Goal: Task Accomplishment & Management: Manage account settings

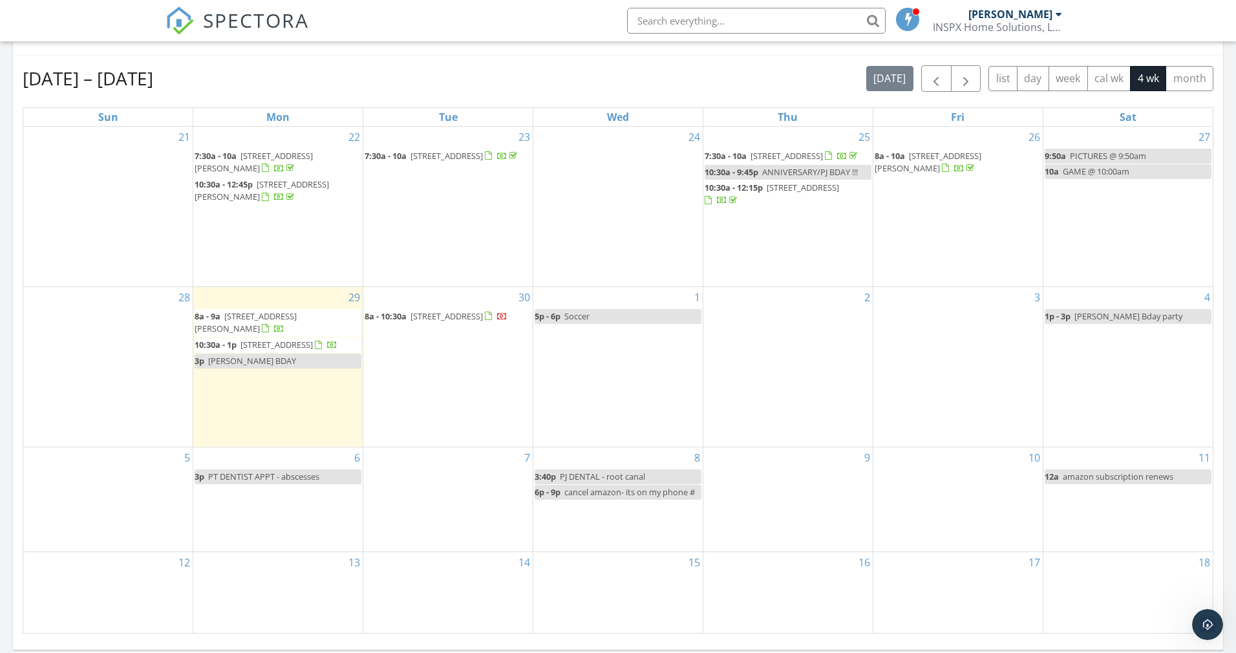
scroll to position [1196, 1256]
click at [293, 350] on span "52275 Avenida Bermudas, La quinta 92270" at bounding box center [276, 345] width 72 height 12
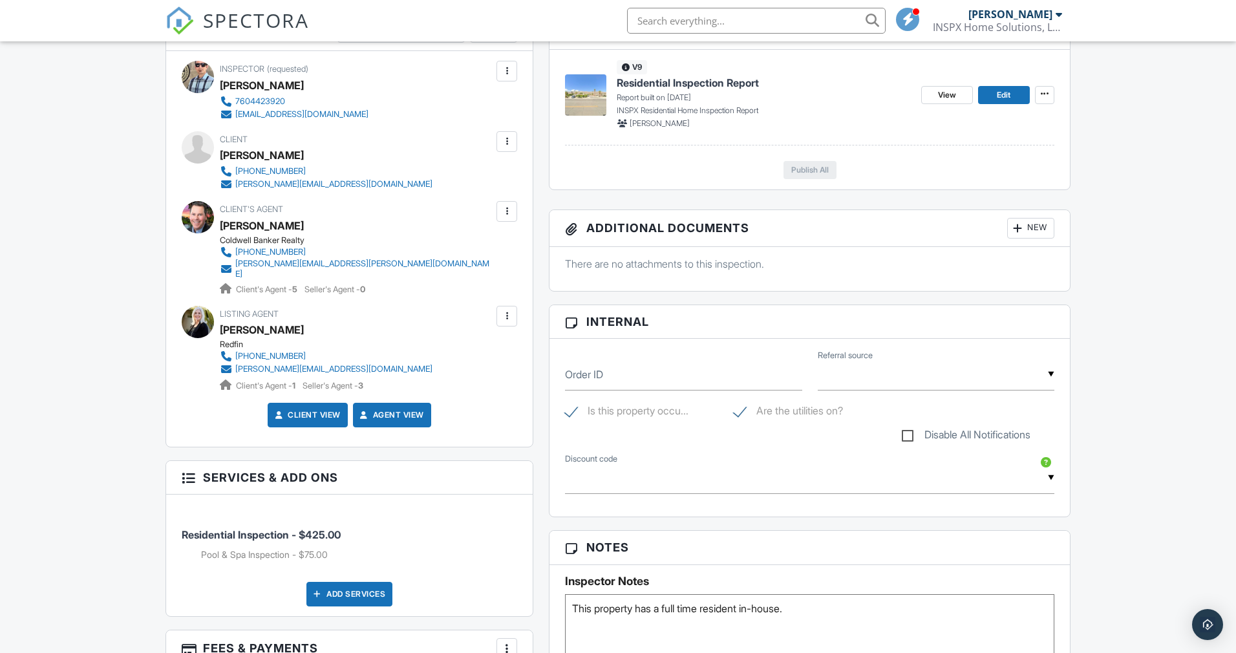
scroll to position [637, 0]
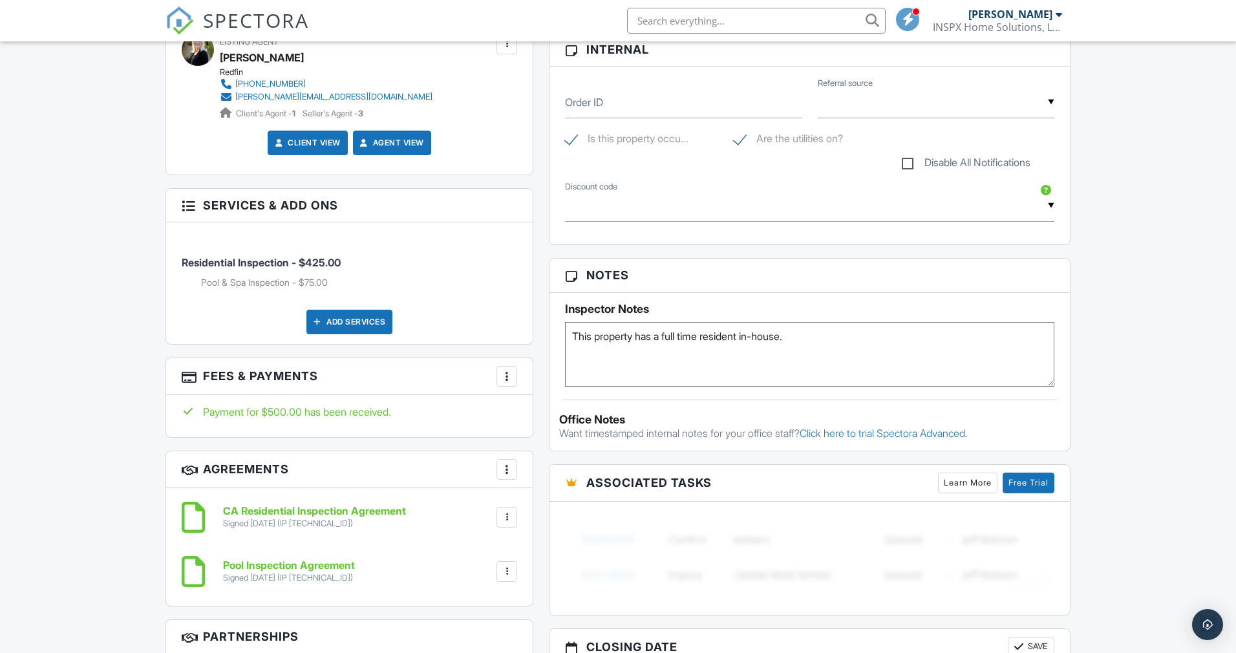
click at [716, 362] on textarea "This property has a full time resident in-house." at bounding box center [809, 354] width 489 height 65
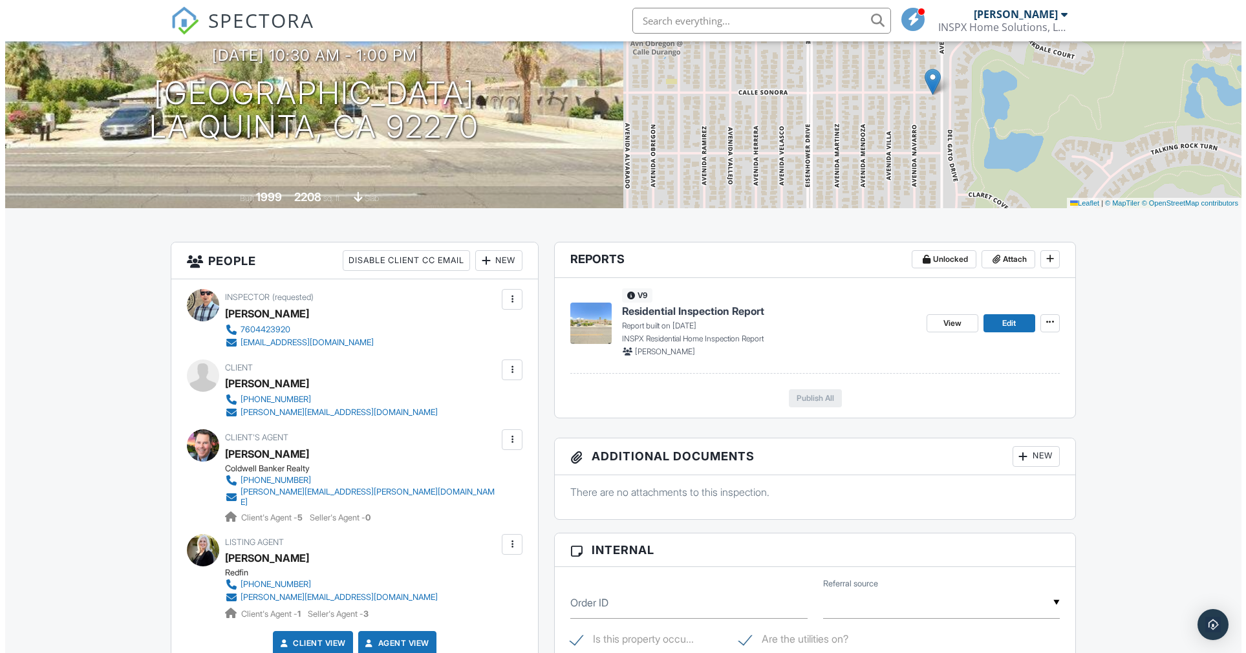
scroll to position [0, 0]
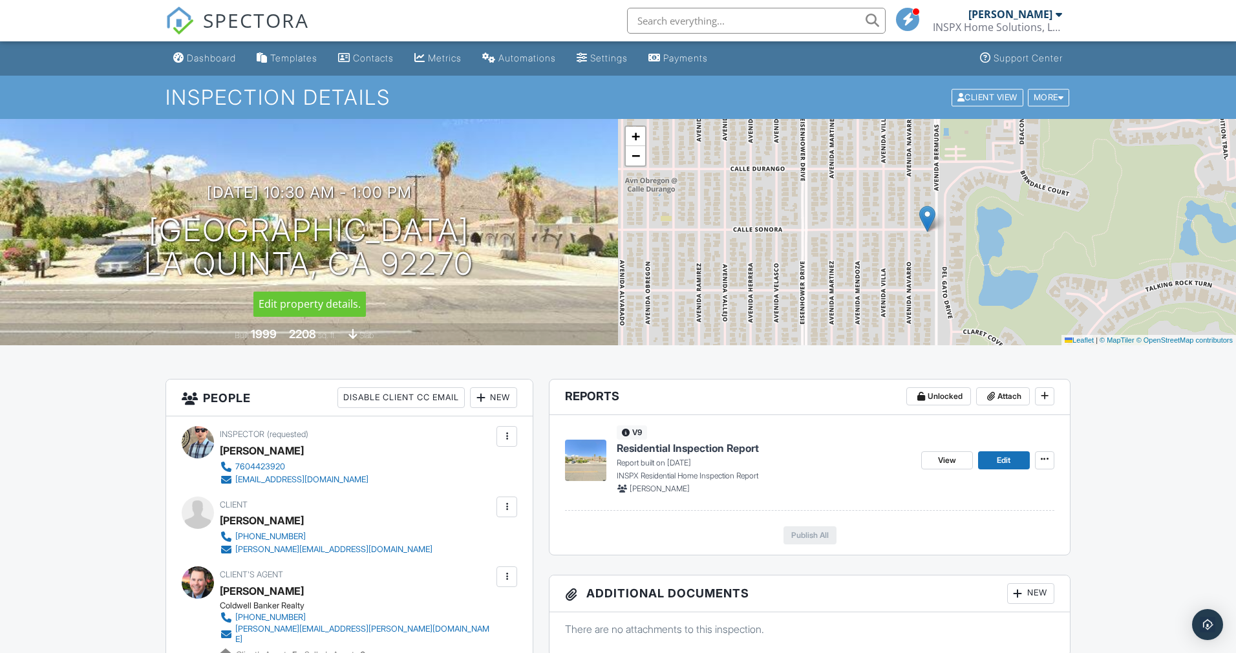
click at [0, 0] on div at bounding box center [0, 0] width 0 height 0
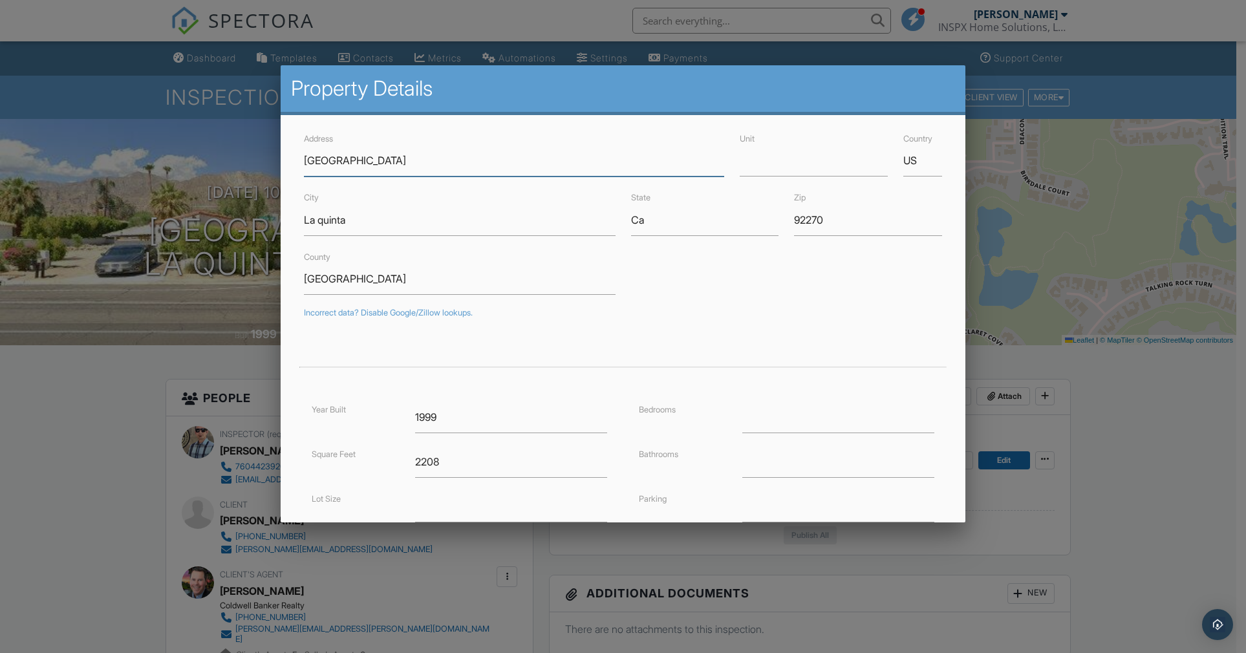
click at [315, 162] on input "52275 Avenida Bermudas" at bounding box center [514, 161] width 421 height 32
click at [458, 158] on input "52775 Avenida Bermudas" at bounding box center [514, 161] width 421 height 32
type input "52775 Avenida Bermudas"
type input "33.6651614"
type input "-116.3039108"
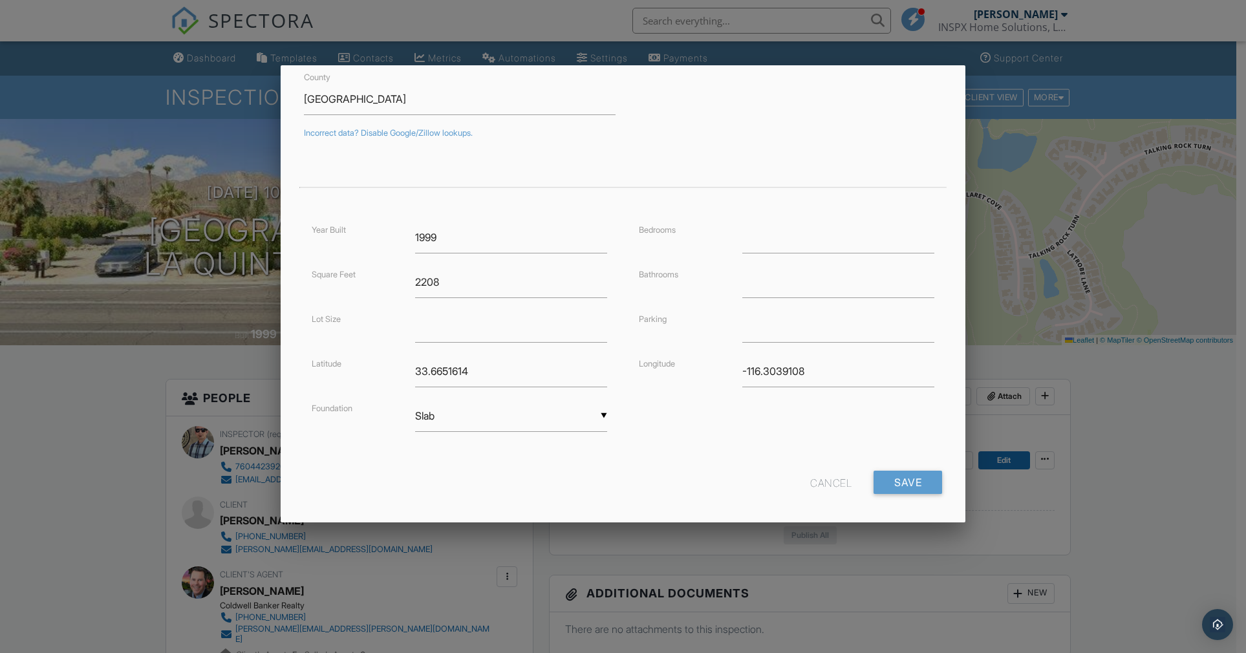
scroll to position [189, 0]
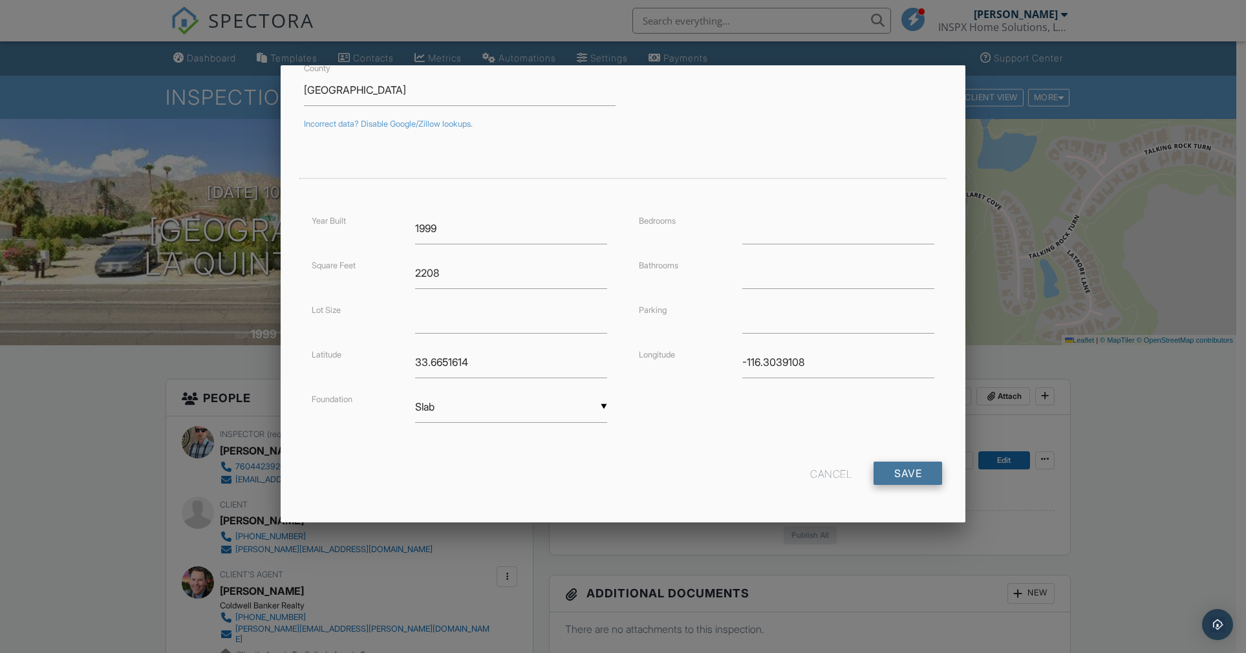
click at [909, 476] on input "Save" at bounding box center [907, 473] width 69 height 23
click at [568, 465] on div "Cancel Save" at bounding box center [623, 478] width 654 height 33
click at [882, 473] on input "Save" at bounding box center [907, 473] width 69 height 23
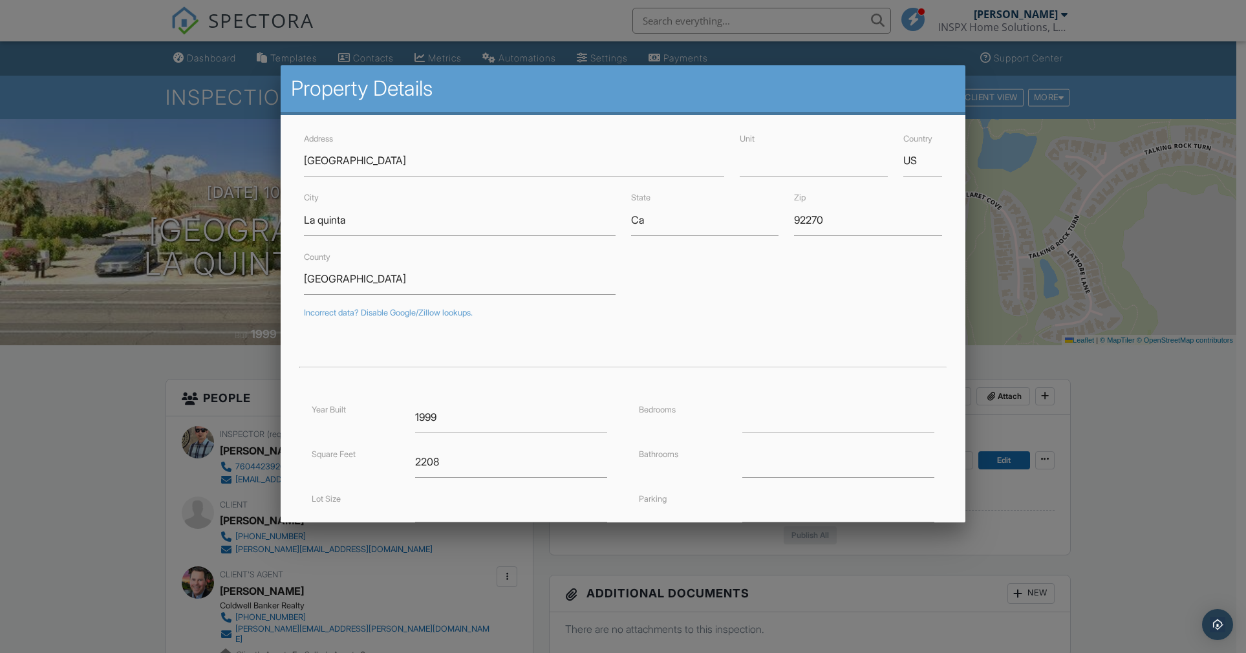
click at [893, 274] on div "County Riverside" at bounding box center [623, 272] width 654 height 46
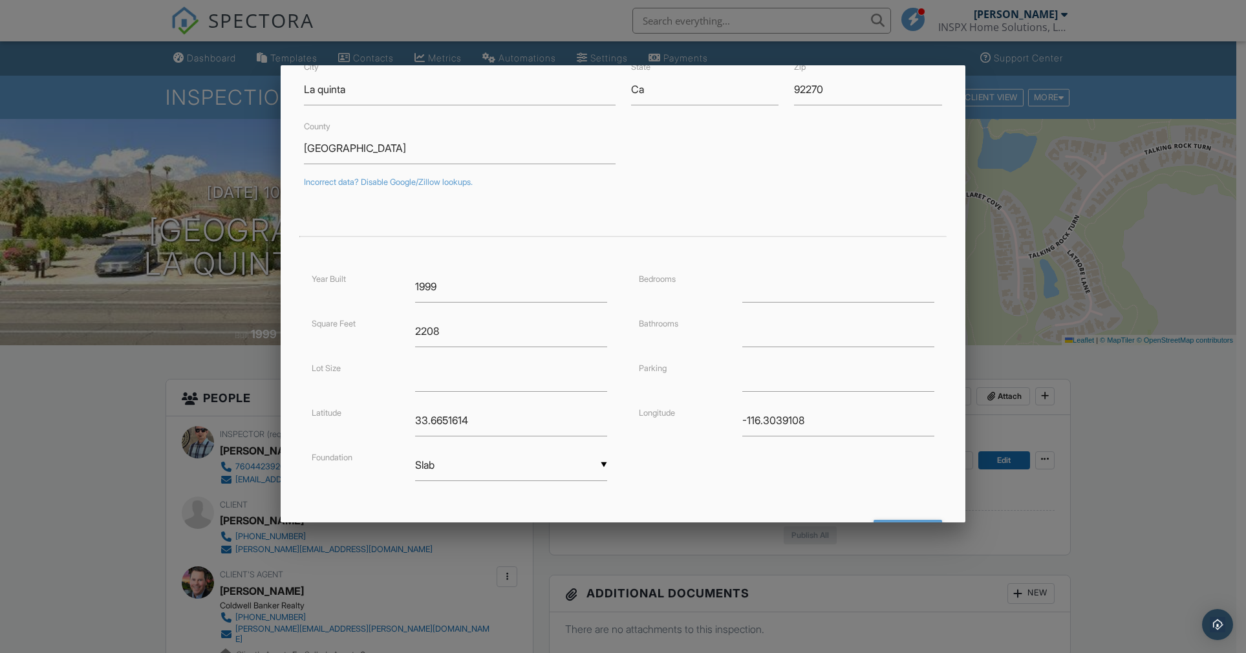
scroll to position [189, 0]
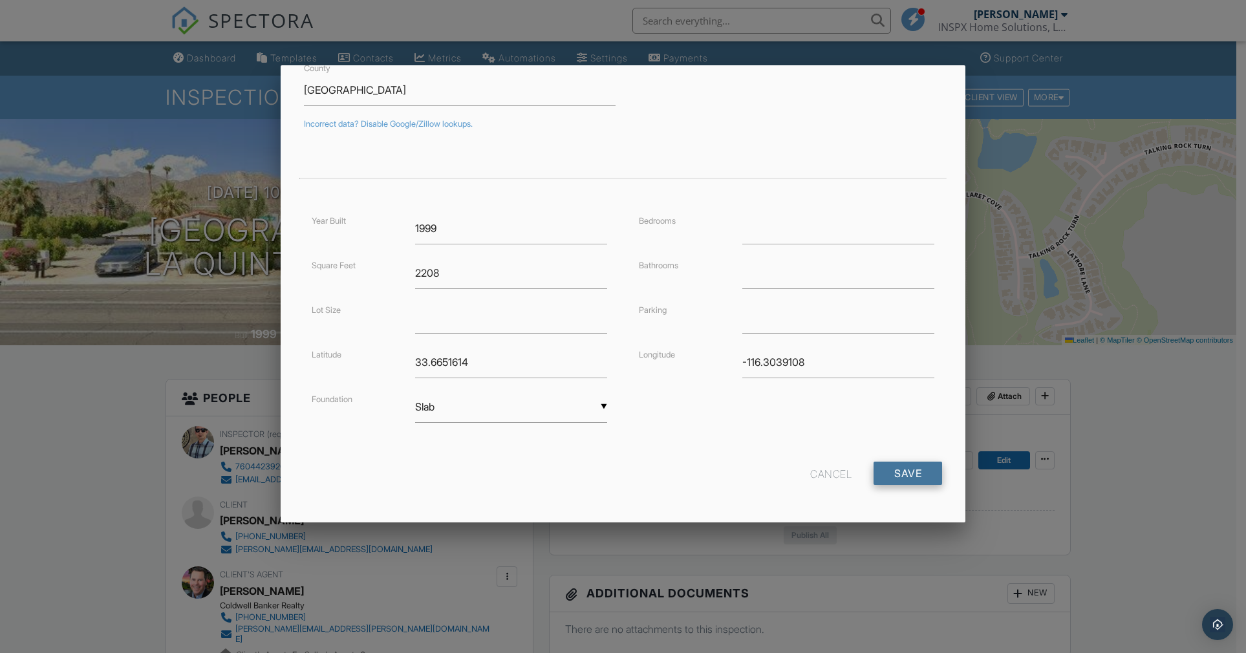
click at [891, 464] on input "Save" at bounding box center [907, 473] width 69 height 23
drag, startPoint x: 571, startPoint y: 368, endPoint x: 300, endPoint y: 368, distance: 270.8
click at [300, 368] on div "Year Built 1999 Square Feet 2208 Lot Size Latitude 33.6651614 Foundation ▼ Slab…" at bounding box center [459, 331] width 327 height 236
click at [458, 359] on input "33.6651614" at bounding box center [511, 362] width 192 height 32
drag, startPoint x: 542, startPoint y: 355, endPoint x: 392, endPoint y: 356, distance: 150.0
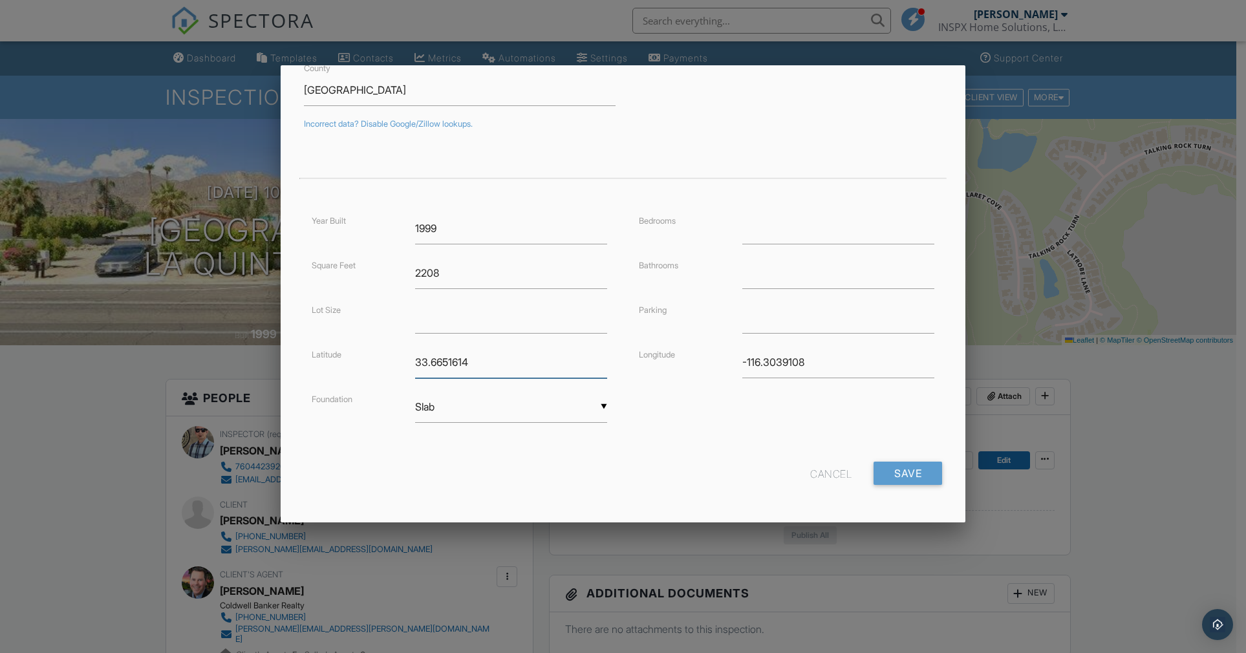
click at [392, 356] on div "Latitude 33.6651614" at bounding box center [460, 362] width 312 height 32
drag, startPoint x: 504, startPoint y: 363, endPoint x: 380, endPoint y: 363, distance: 123.5
click at [380, 363] on div "Latitude 33.6651614" at bounding box center [460, 362] width 312 height 32
drag, startPoint x: 823, startPoint y: 361, endPoint x: 647, endPoint y: 361, distance: 175.8
click at [647, 361] on div "Longitude -116.3039108" at bounding box center [787, 362] width 312 height 32
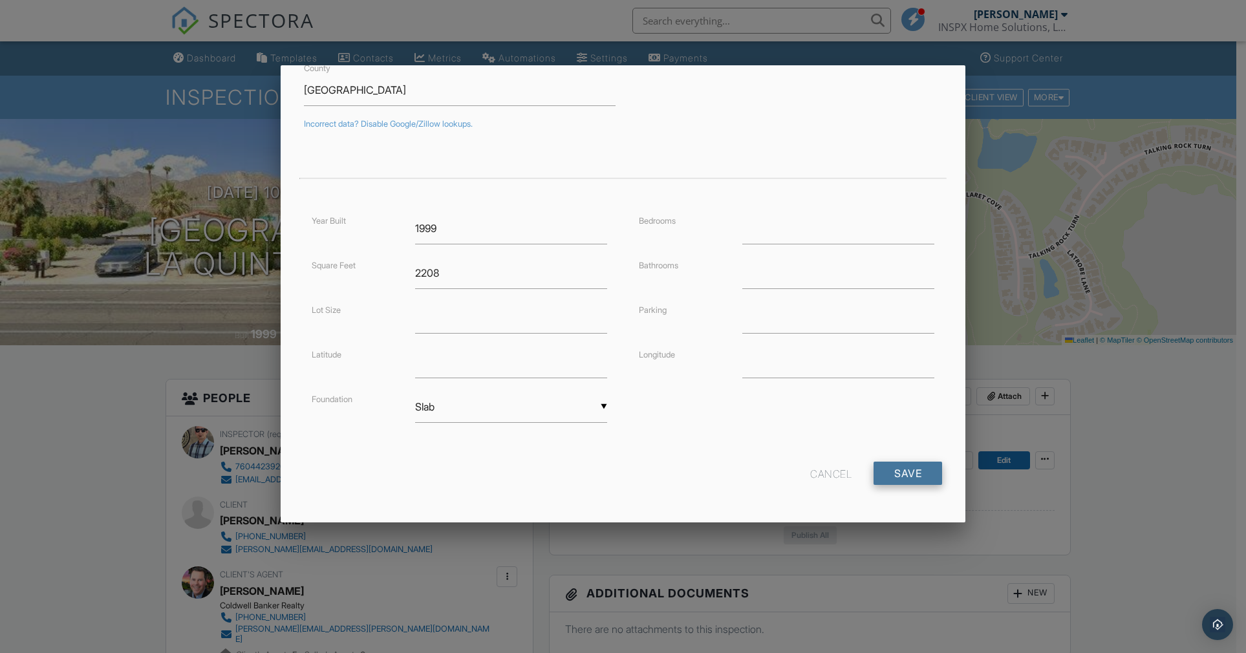
click at [893, 474] on input "Save" at bounding box center [907, 473] width 69 height 23
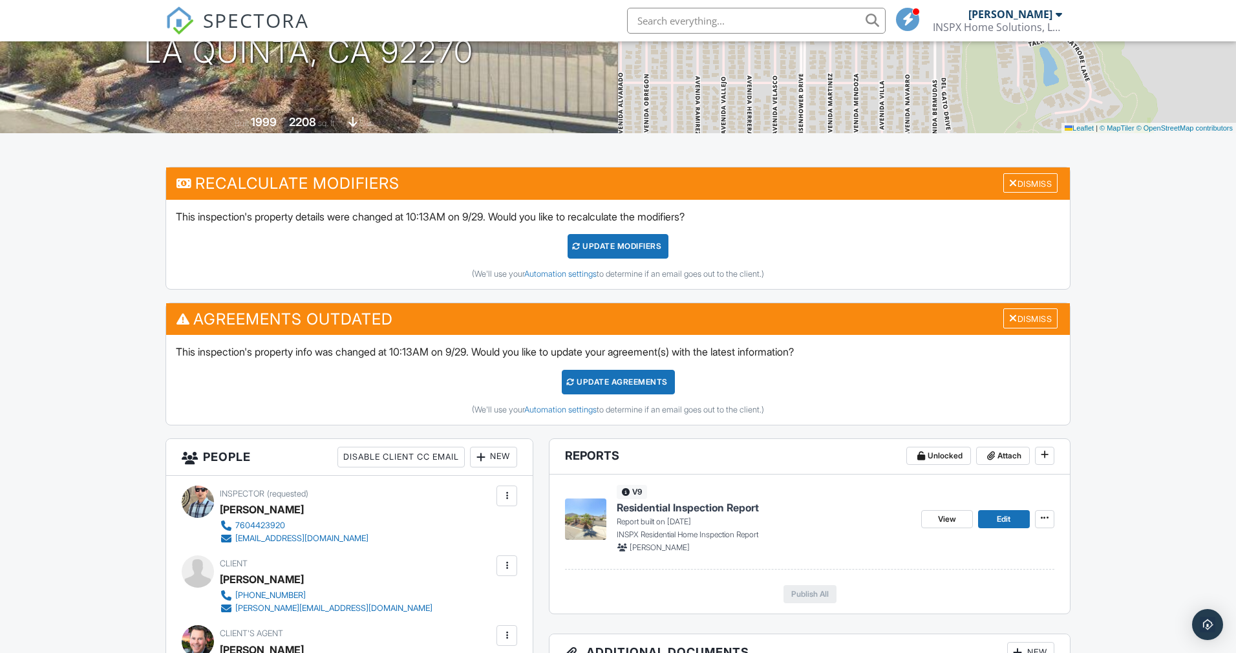
scroll to position [318, 0]
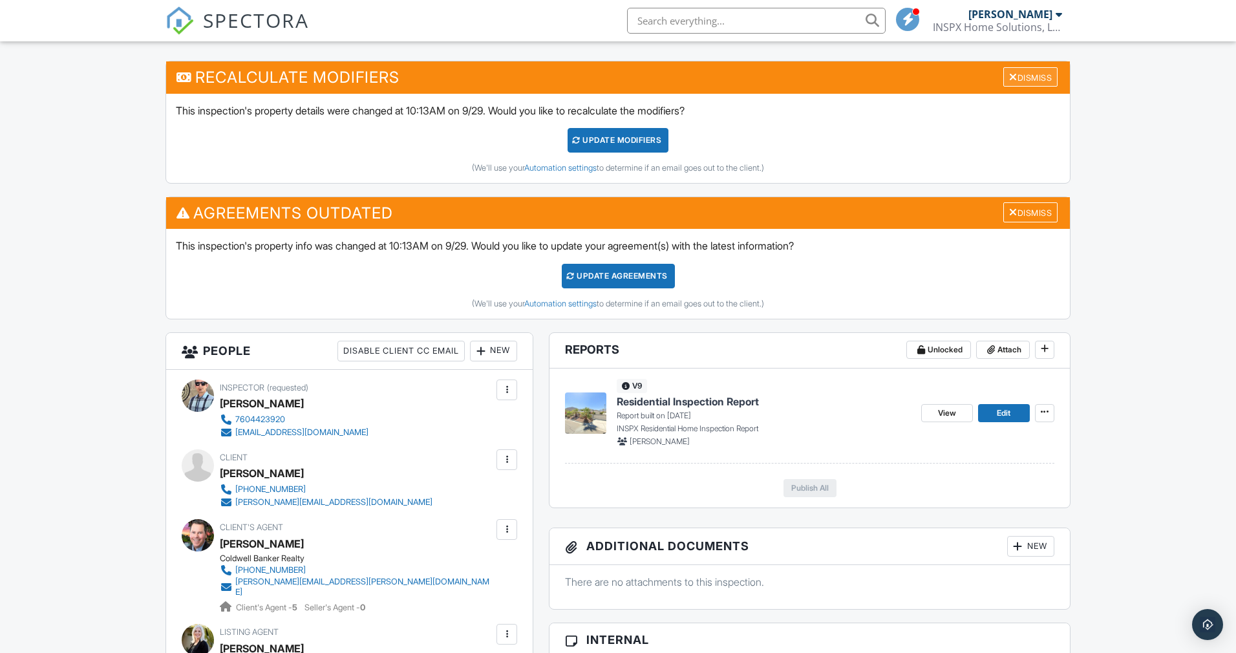
click at [1030, 80] on div "Dismiss" at bounding box center [1030, 77] width 54 height 20
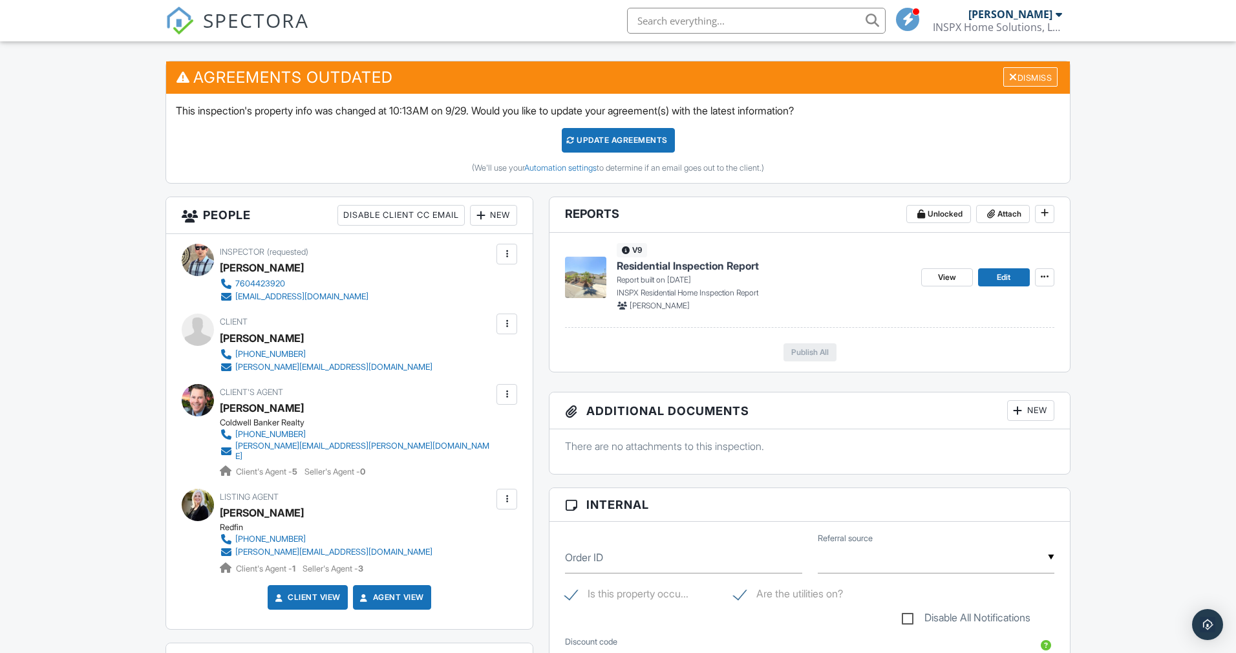
click at [1029, 80] on div "Dismiss" at bounding box center [1030, 77] width 54 height 20
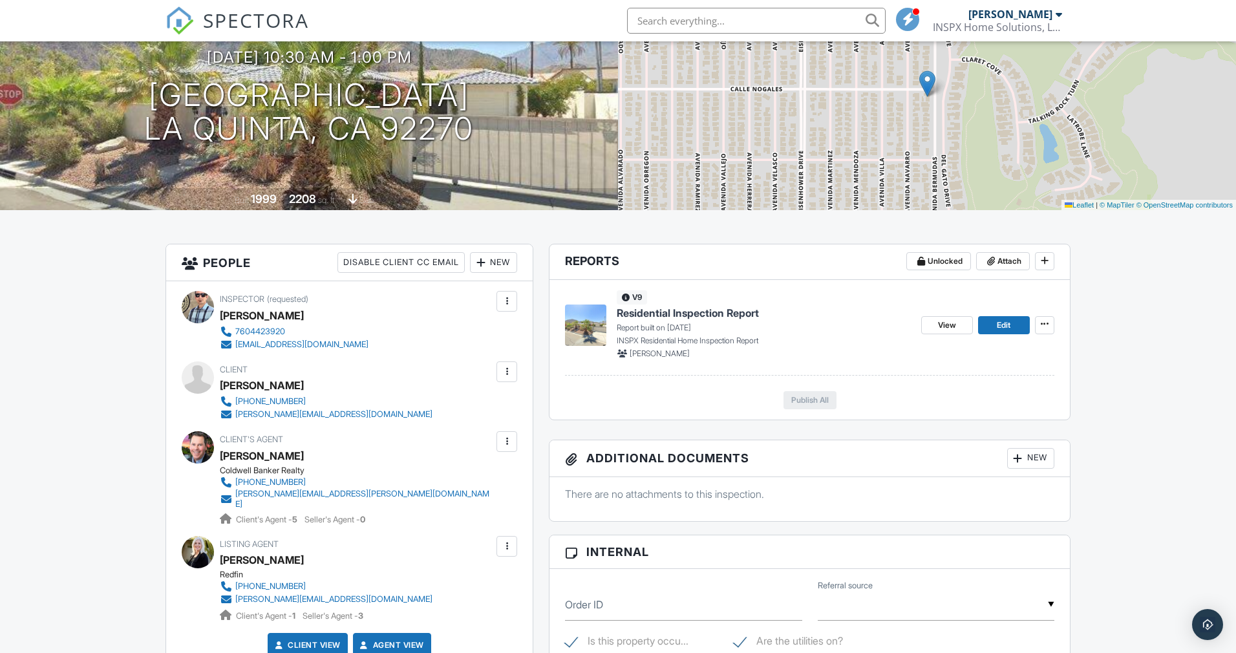
scroll to position [0, 0]
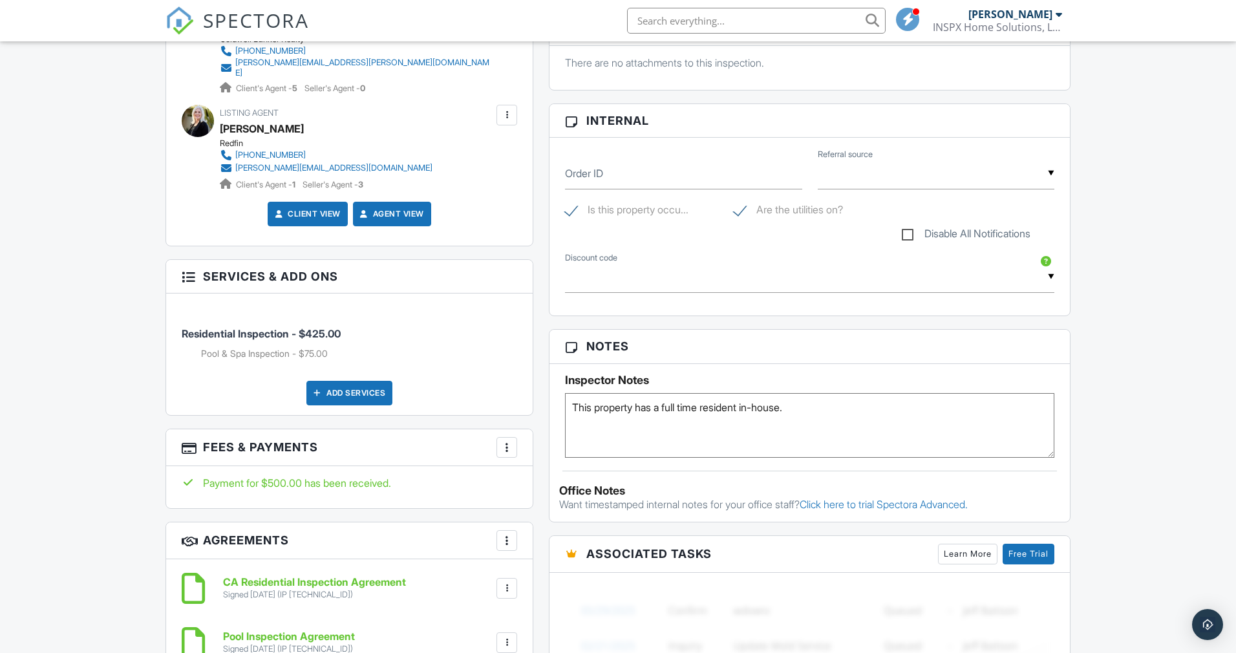
scroll to position [630, 0]
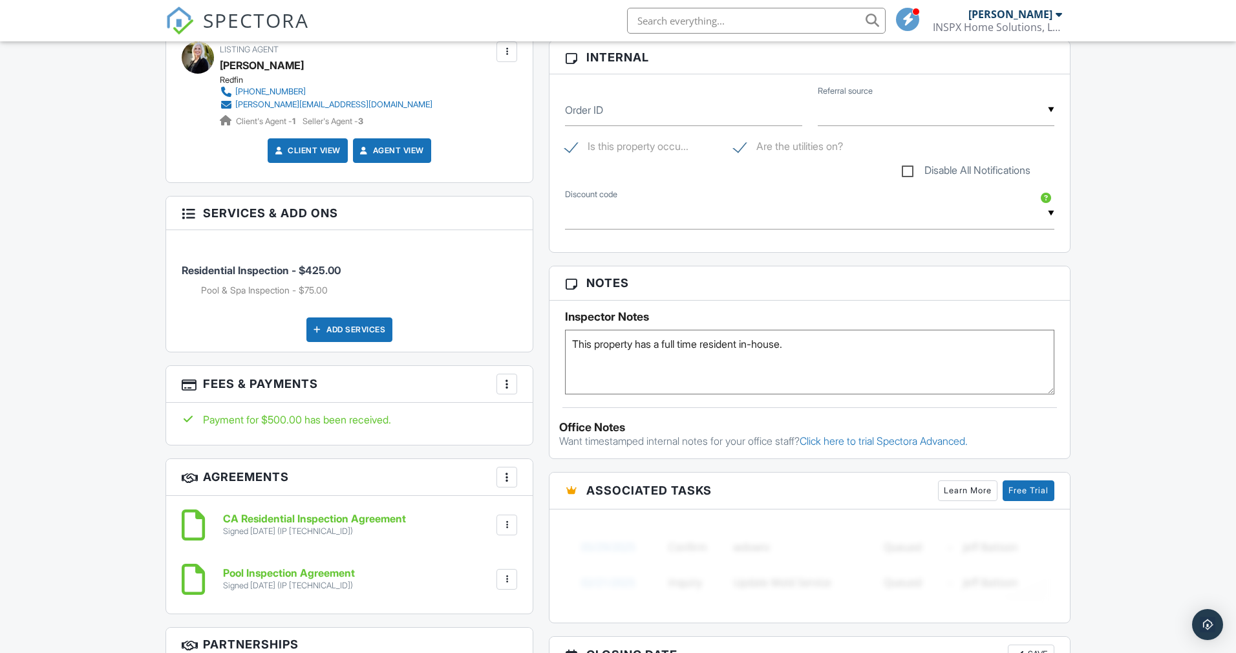
click at [507, 518] on div at bounding box center [506, 524] width 13 height 13
click at [433, 505] on div "CA Residential Inspection Agreement Signed 09/25/2025 (IP 67.220.172.43) File D…" at bounding box center [349, 524] width 335 height 39
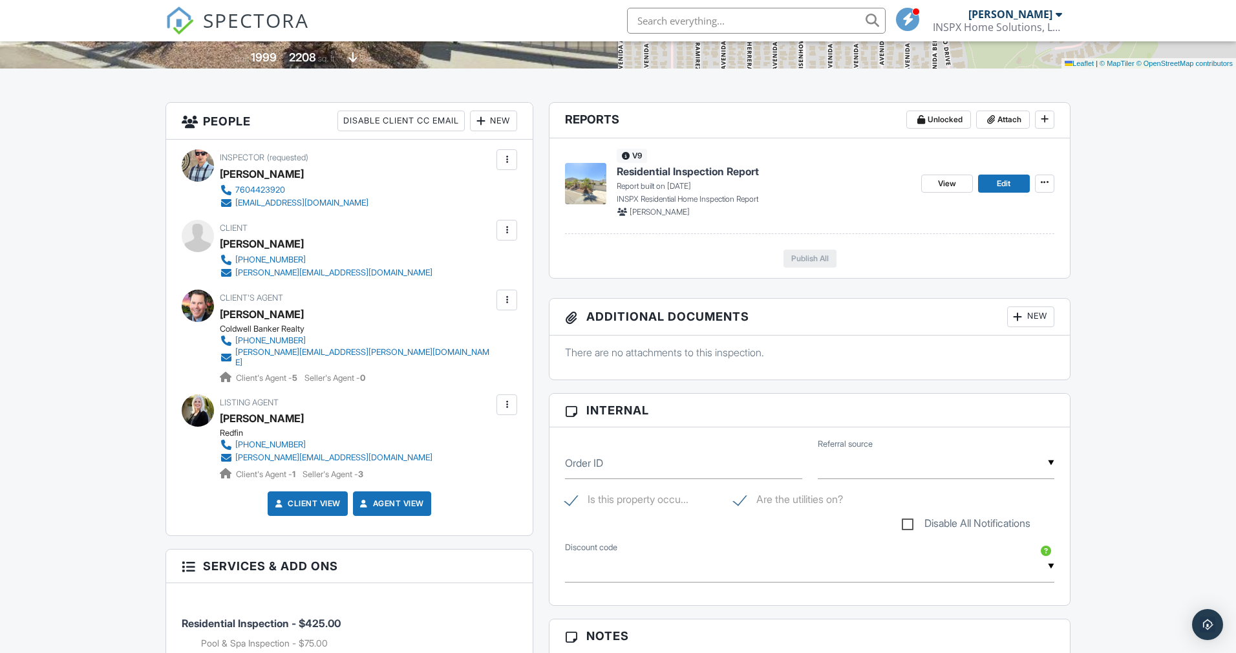
scroll to position [0, 0]
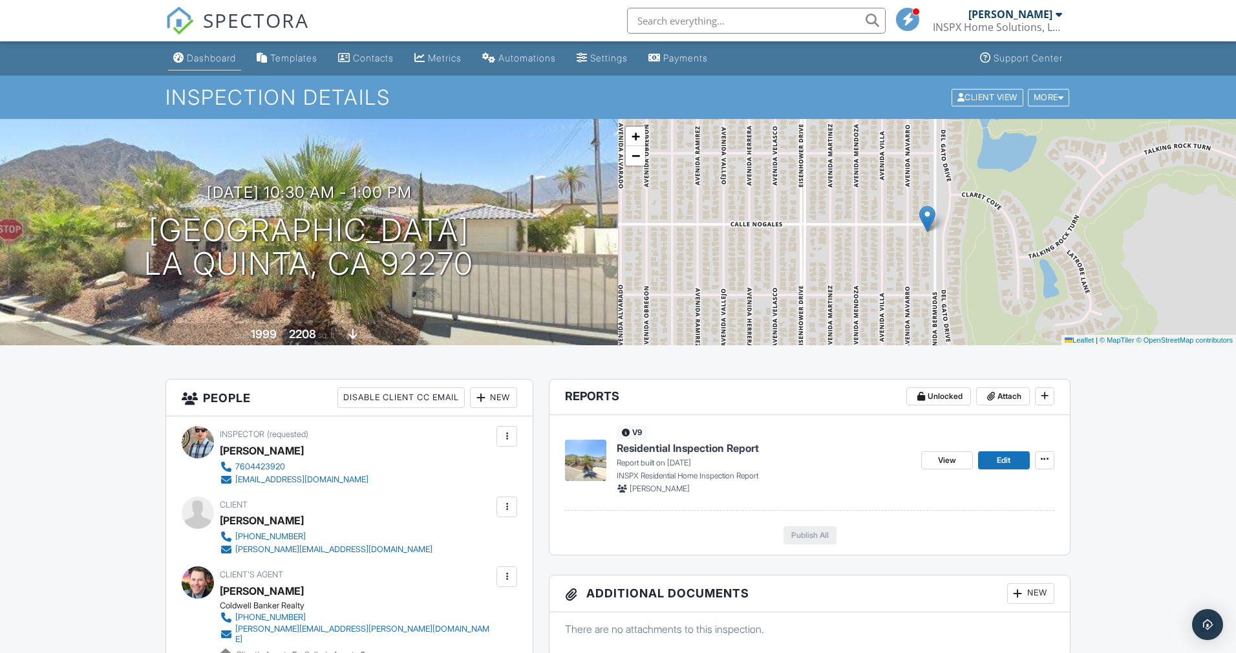
click at [200, 67] on link "Dashboard" at bounding box center [204, 59] width 73 height 24
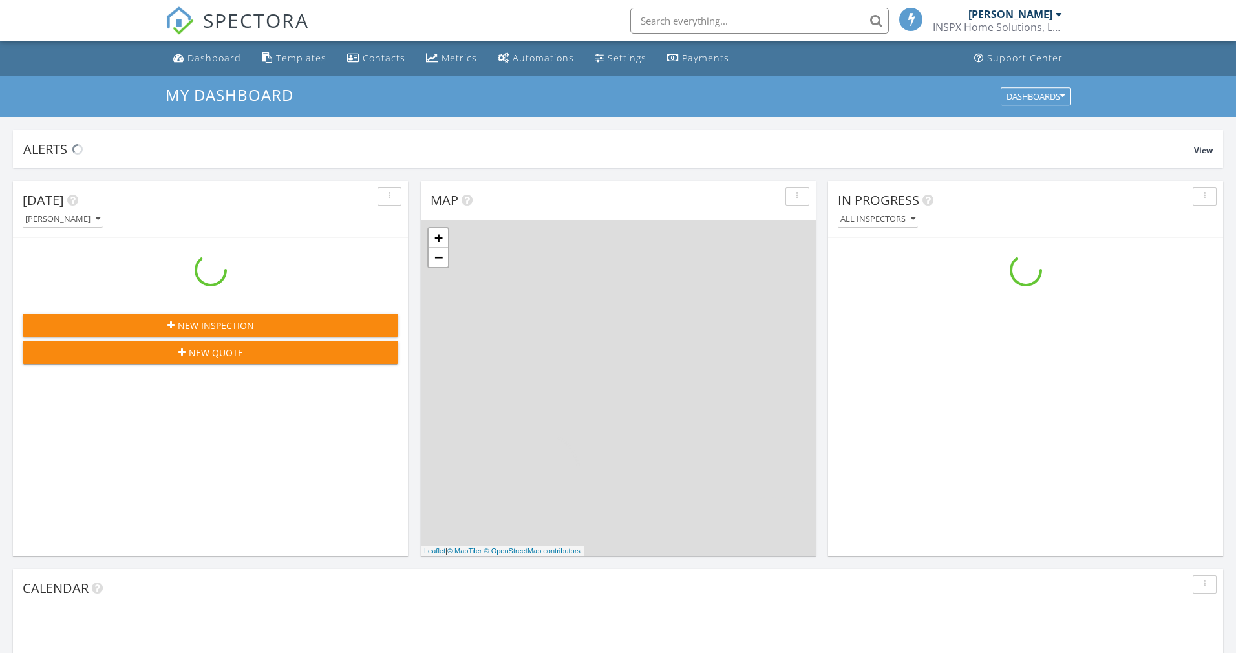
scroll to position [1196, 1256]
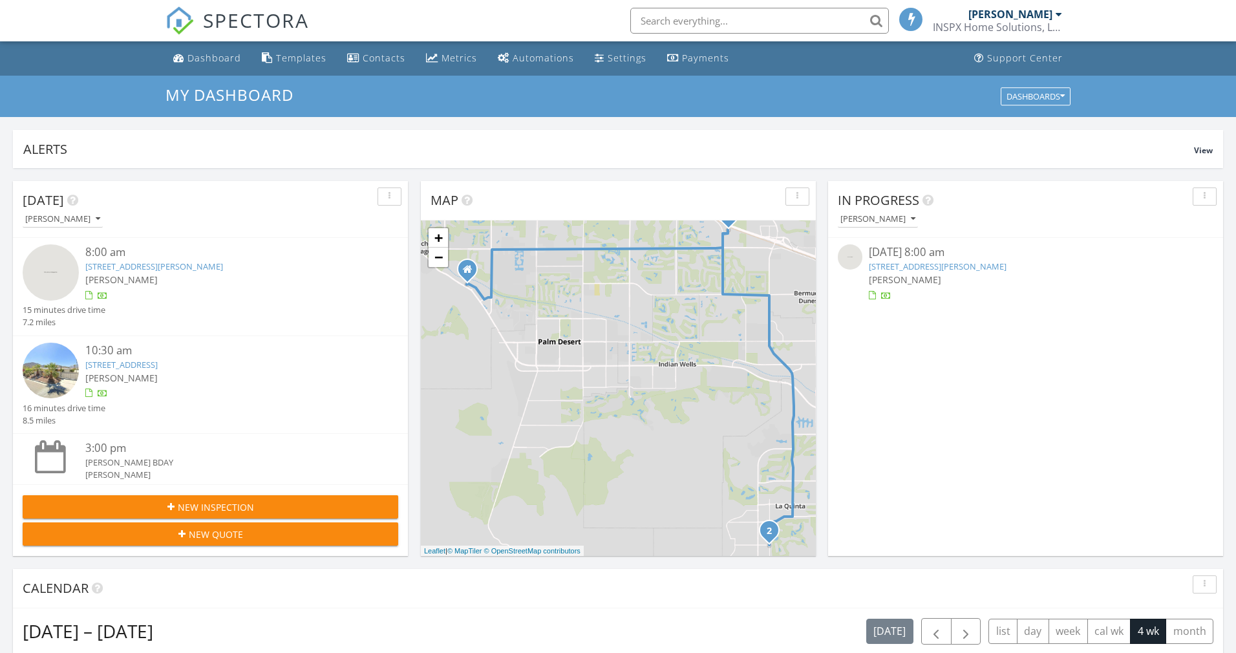
click at [233, 533] on span "New Quote" at bounding box center [216, 534] width 54 height 14
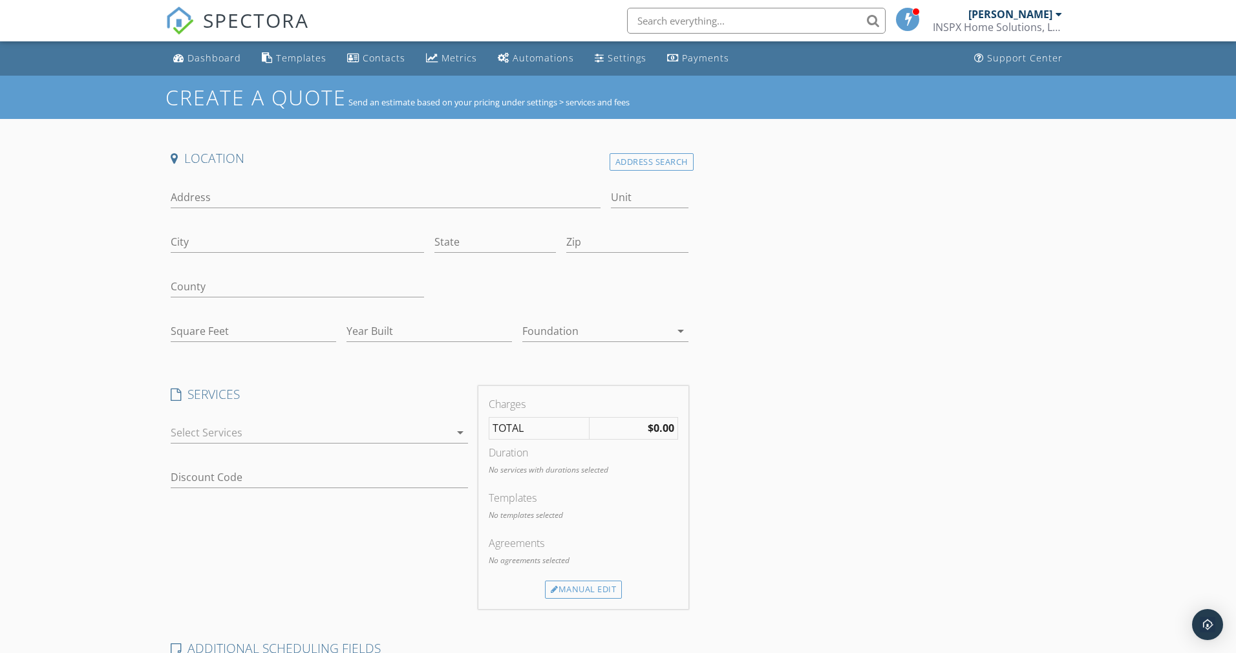
click at [352, 431] on div at bounding box center [310, 432] width 279 height 21
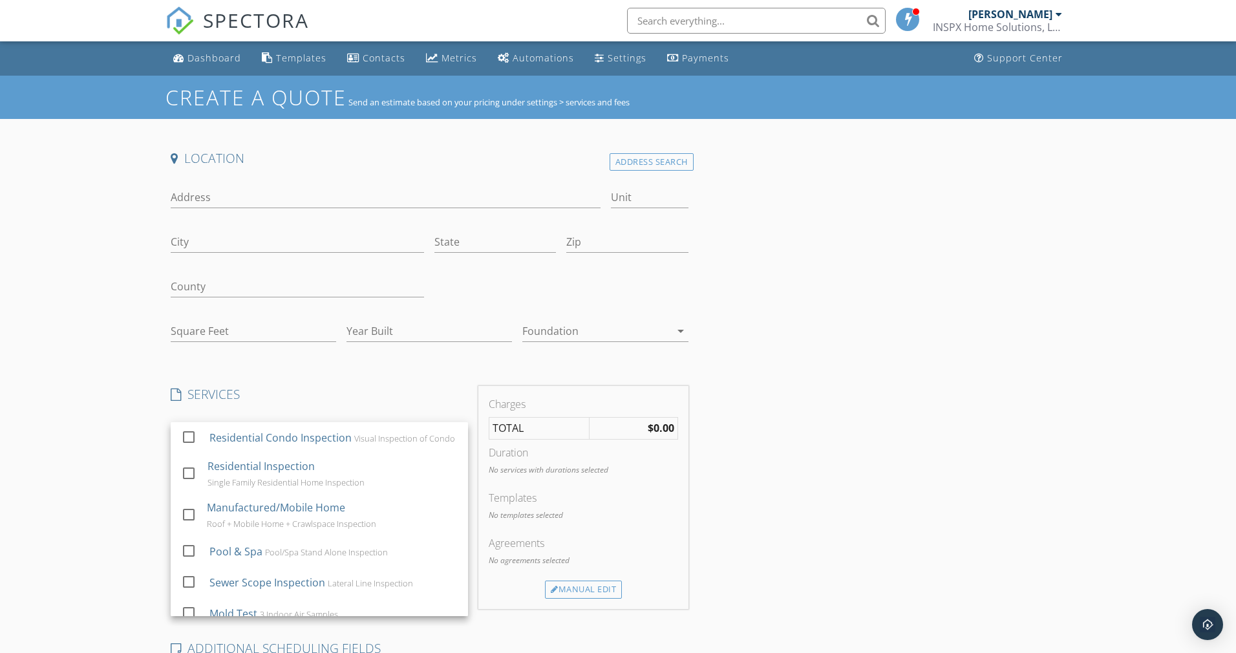
click at [300, 186] on div "Address" at bounding box center [386, 200] width 430 height 42
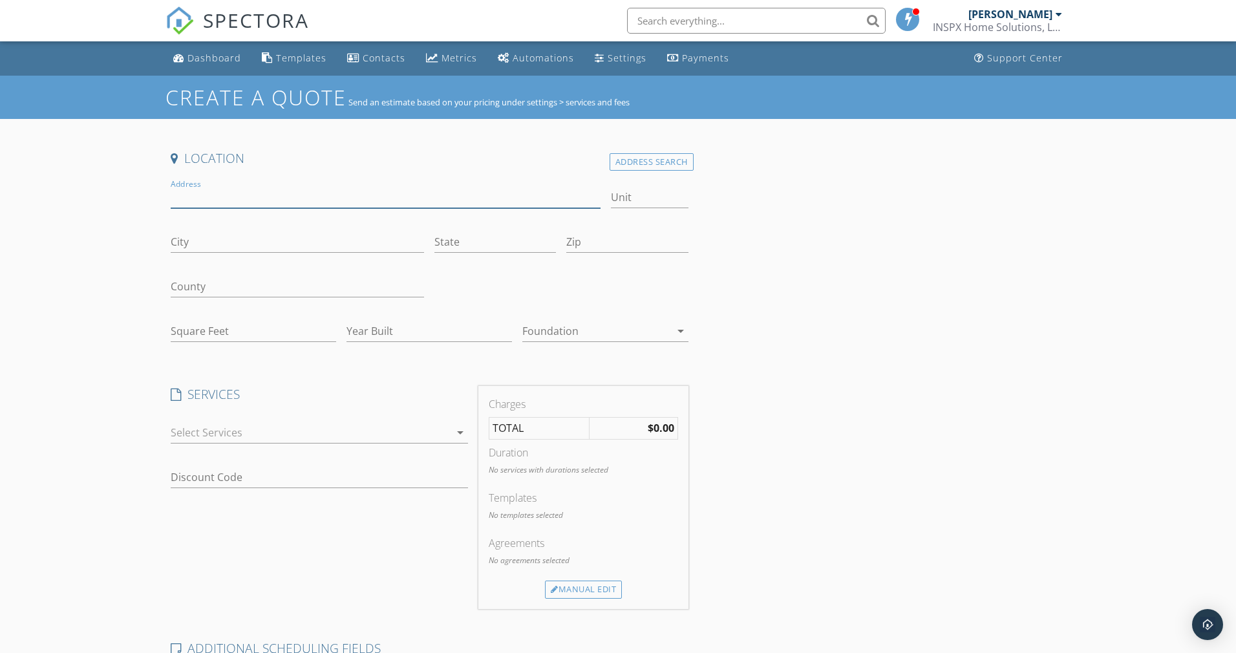
click at [299, 197] on input "Address" at bounding box center [386, 197] width 430 height 21
type input "52775 Avenida Bermudas"
click at [381, 331] on input "Year Built" at bounding box center [428, 331] width 165 height 21
type input "1999"
click at [246, 332] on input "Square Feet" at bounding box center [253, 331] width 165 height 21
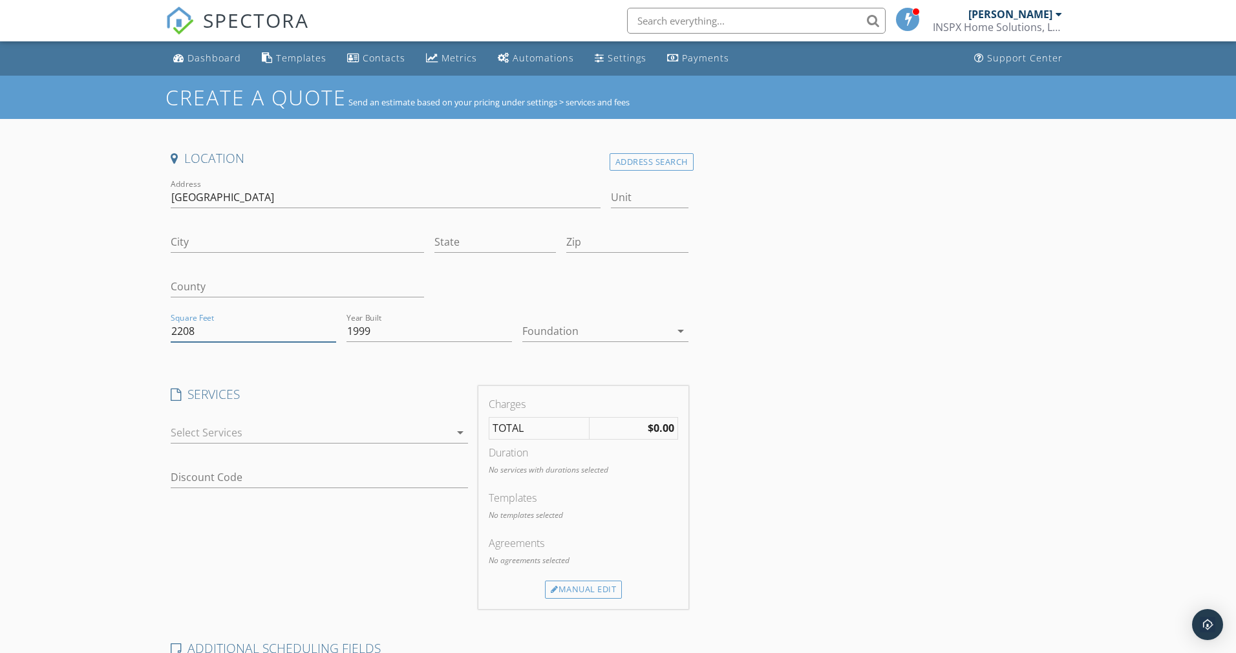
type input "2208"
click at [613, 327] on div at bounding box center [595, 331] width 147 height 21
click at [593, 396] on div "Slab" at bounding box center [605, 398] width 145 height 16
click at [900, 359] on div "Location Address Search Address 52775 Avenida Bermudas Unit City State Zip Coun…" at bounding box center [617, 541] width 905 height 782
click at [261, 431] on div at bounding box center [310, 432] width 279 height 21
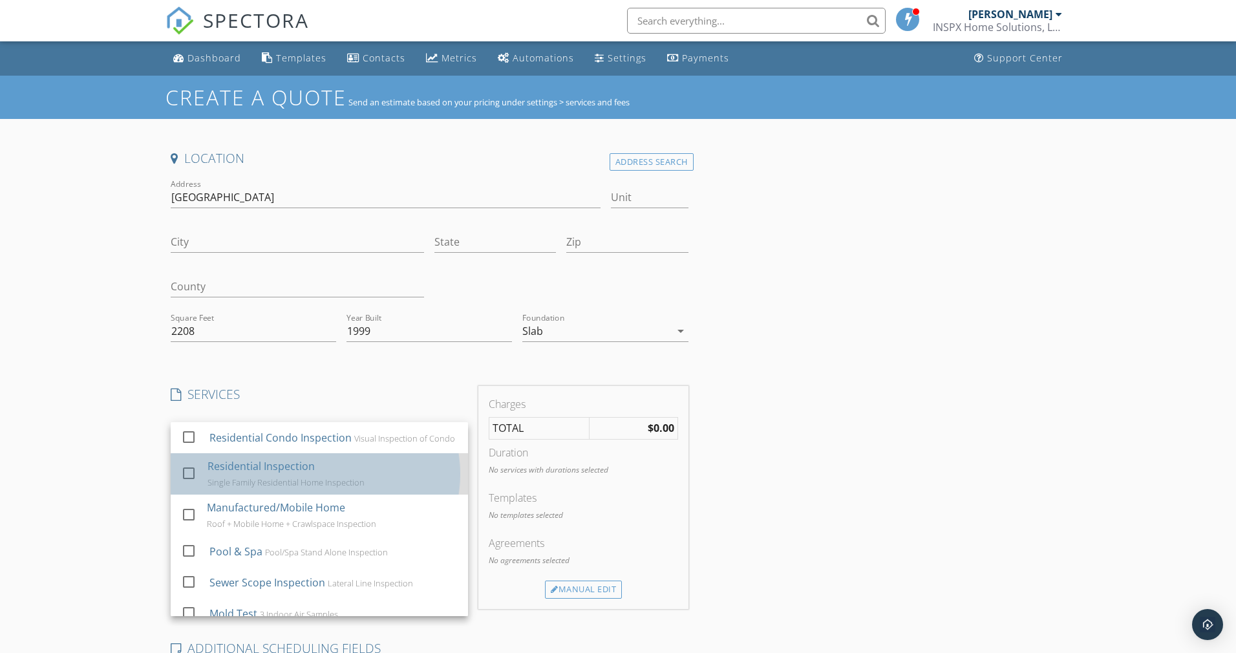
click at [261, 474] on div "Residential Inspection" at bounding box center [260, 466] width 107 height 16
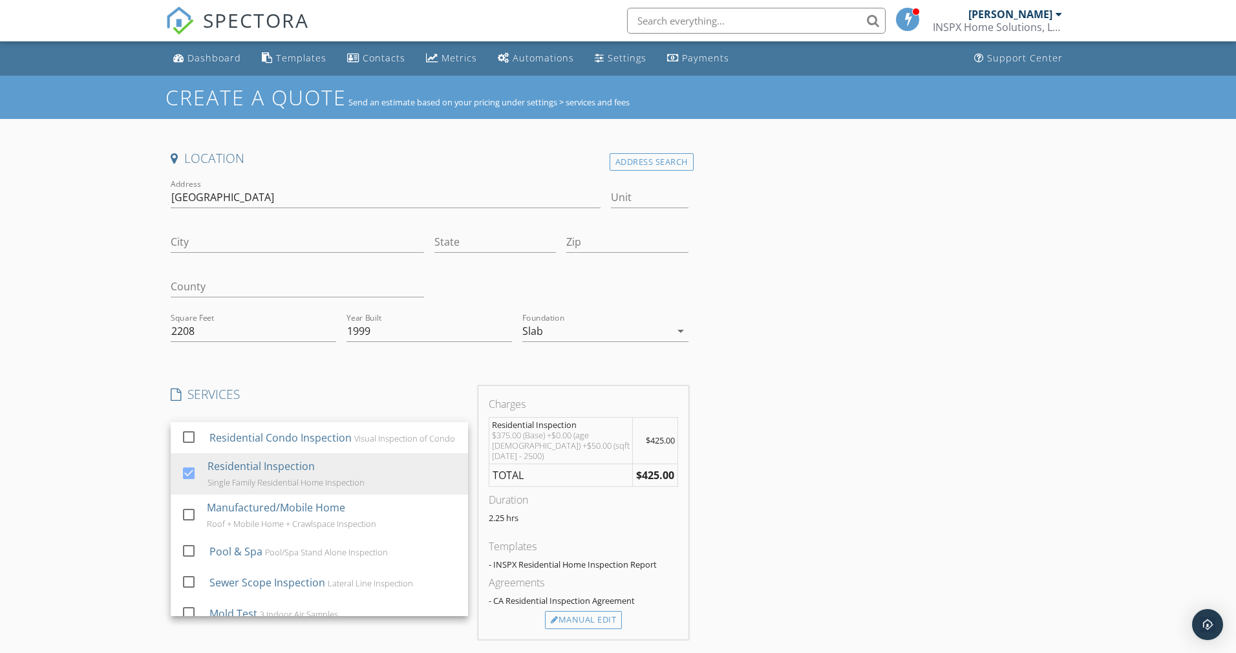
click at [820, 366] on div "Location Address Search Address 52775 Avenida Bermudas Unit City State Zip Coun…" at bounding box center [617, 556] width 905 height 812
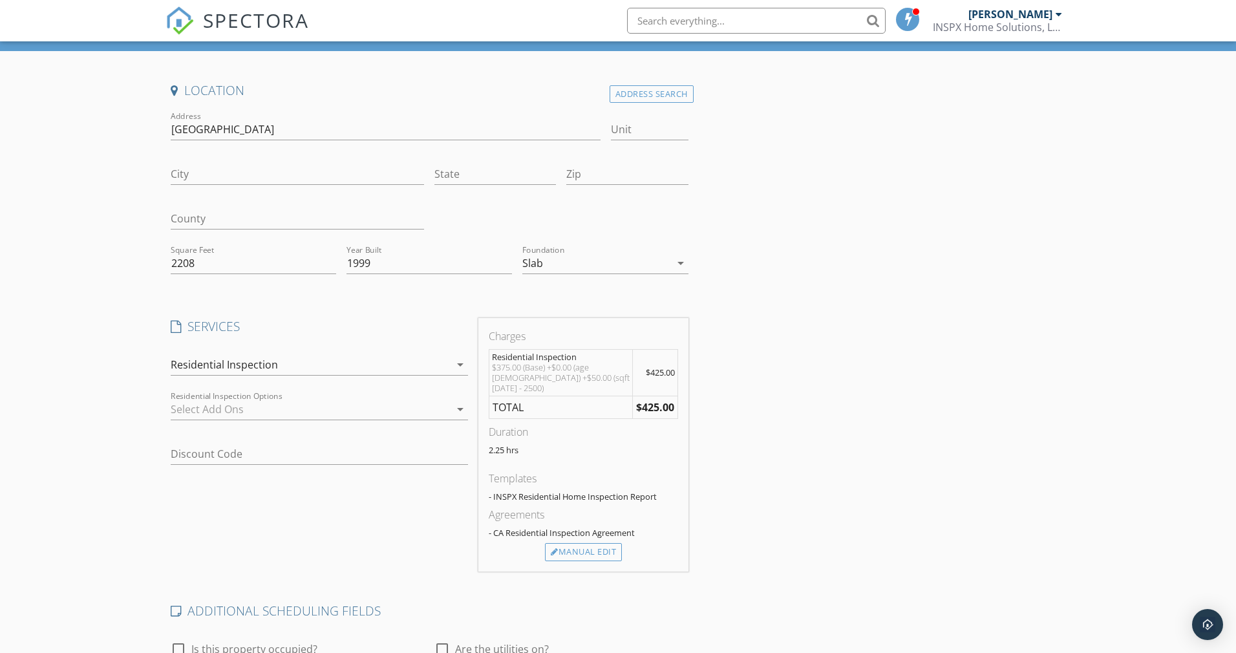
scroll to position [237, 0]
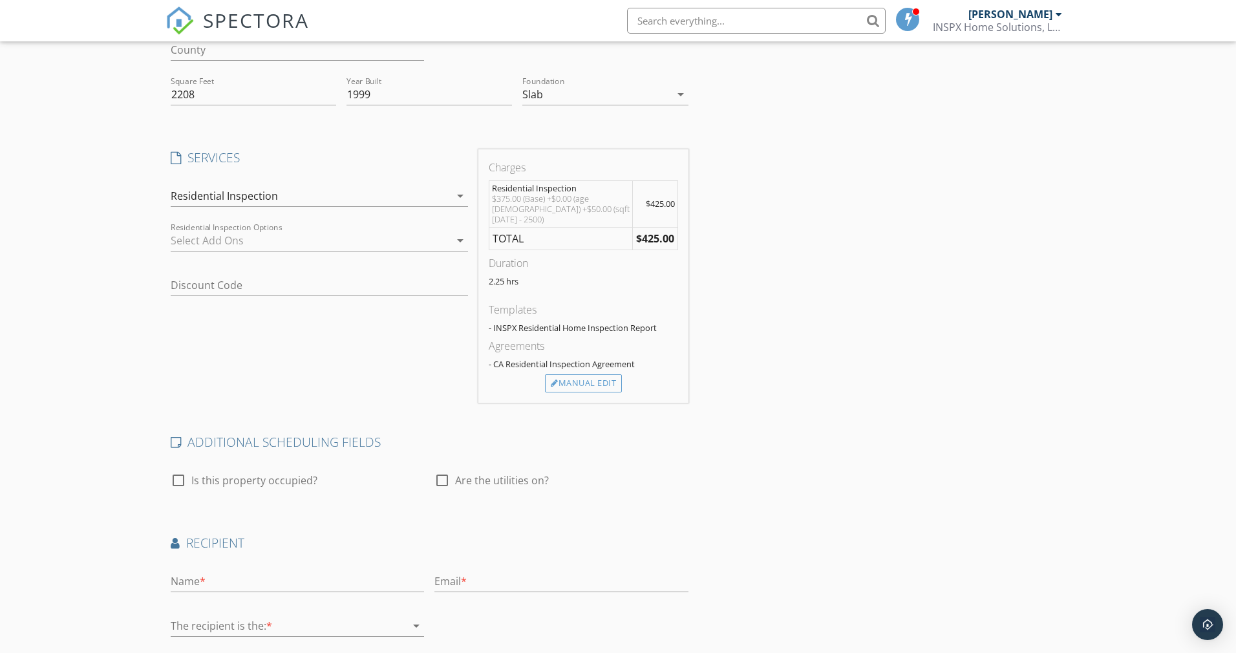
click at [319, 243] on div at bounding box center [310, 240] width 279 height 21
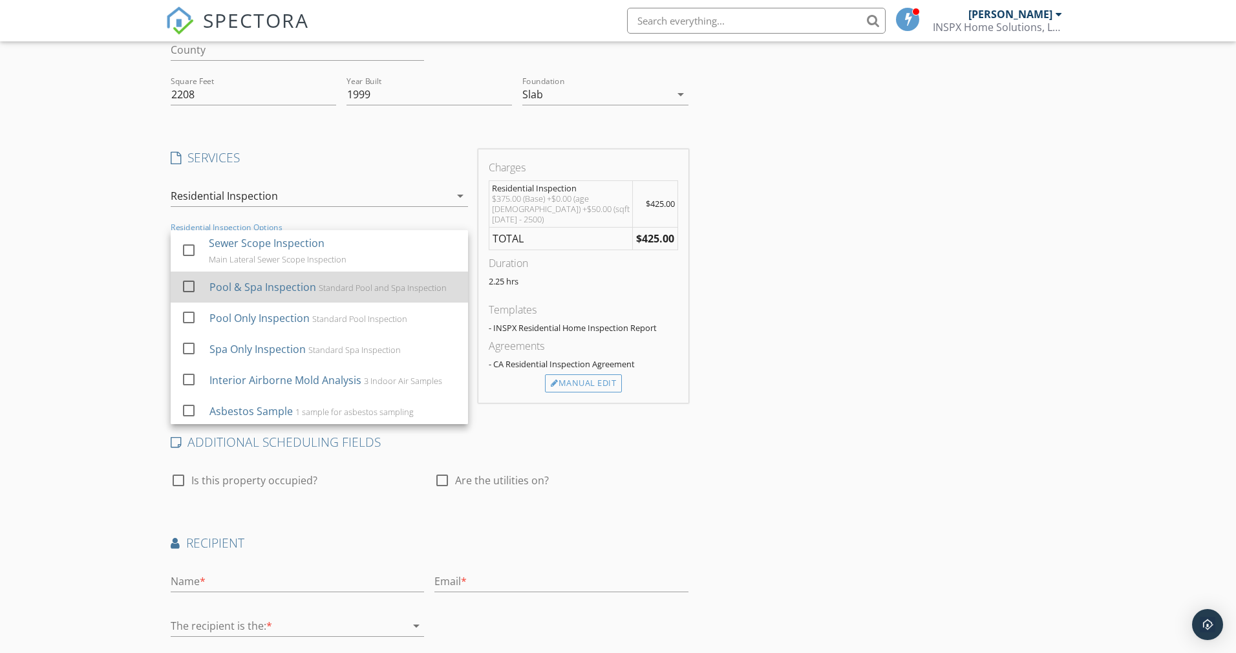
click at [306, 294] on div "Pool & Spa Inspection Standard Pool and Spa Inspection" at bounding box center [333, 287] width 248 height 26
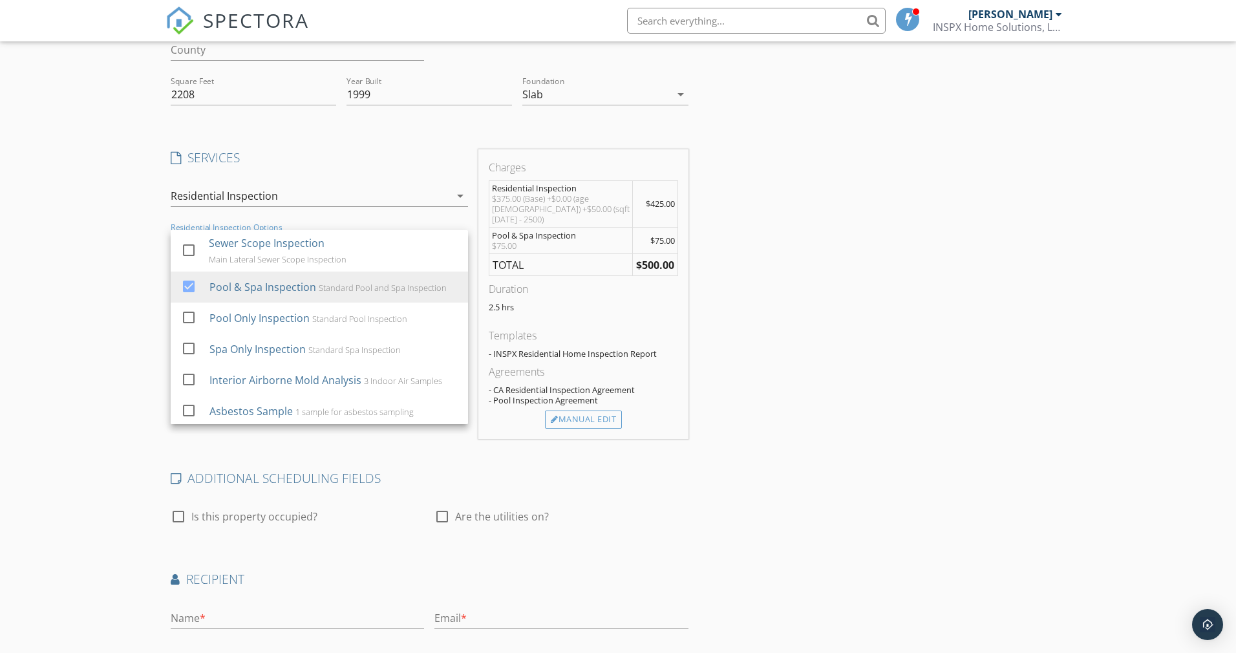
click at [870, 222] on div "Location Address Search Address 52775 Avenida Bermudas Unit City State Zip Coun…" at bounding box center [617, 337] width 905 height 848
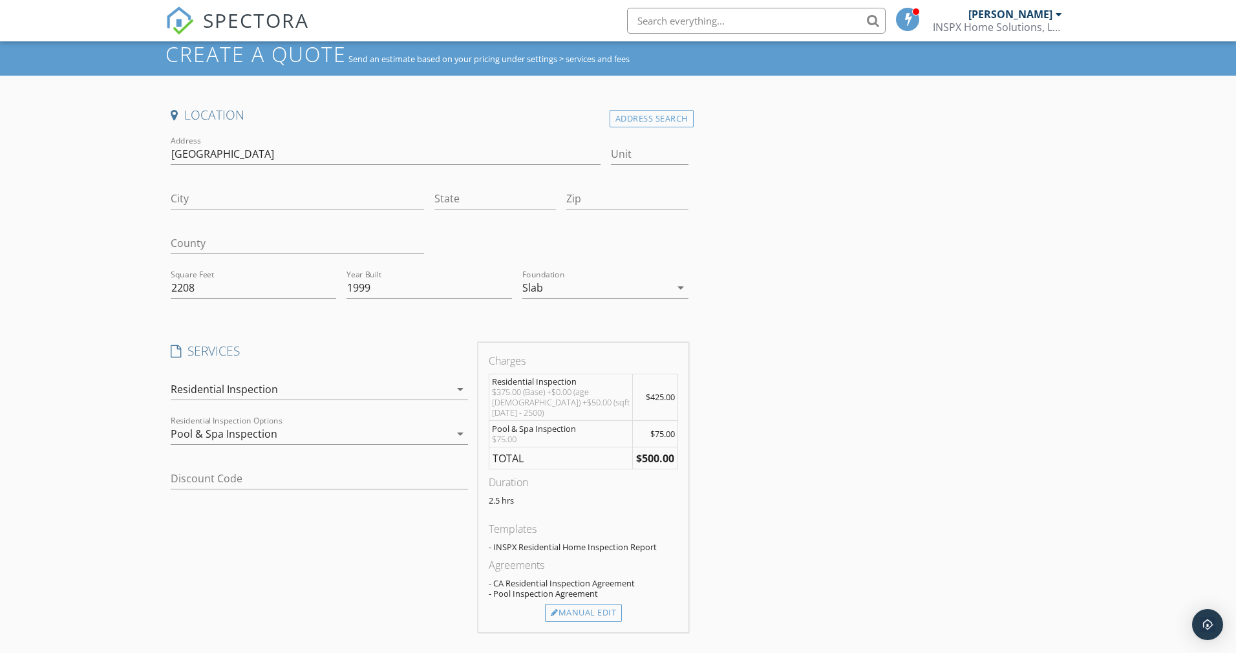
scroll to position [0, 0]
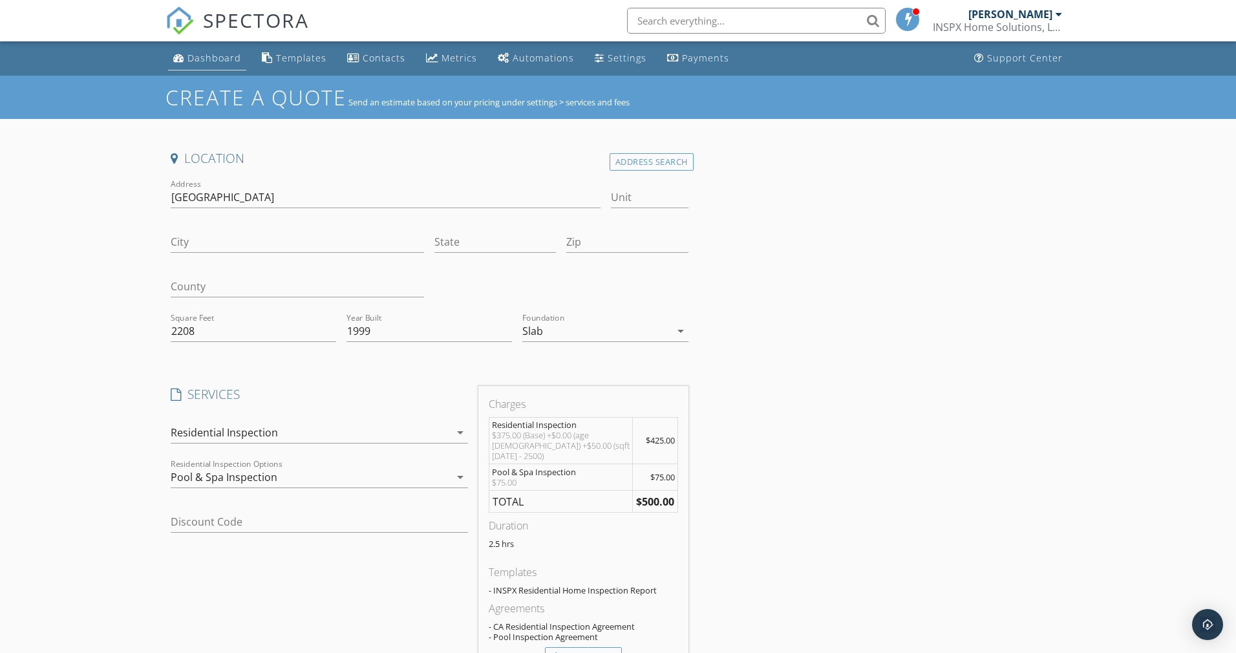
click at [206, 58] on div "Dashboard" at bounding box center [214, 58] width 54 height 12
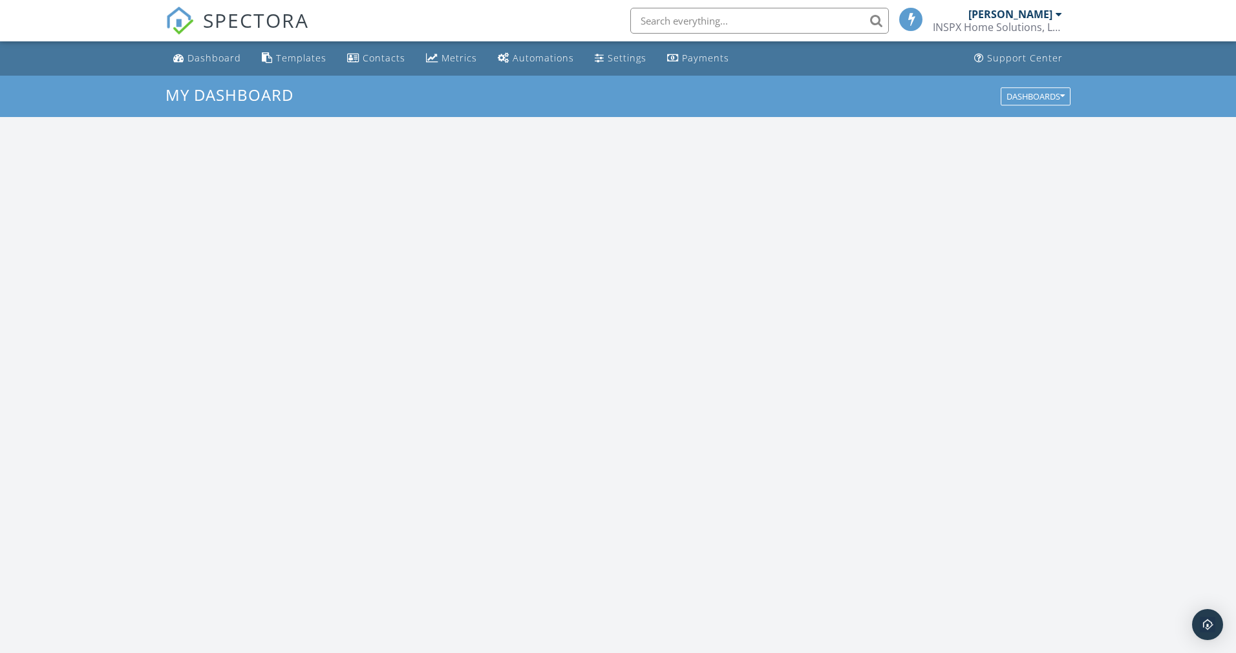
scroll to position [1196, 1256]
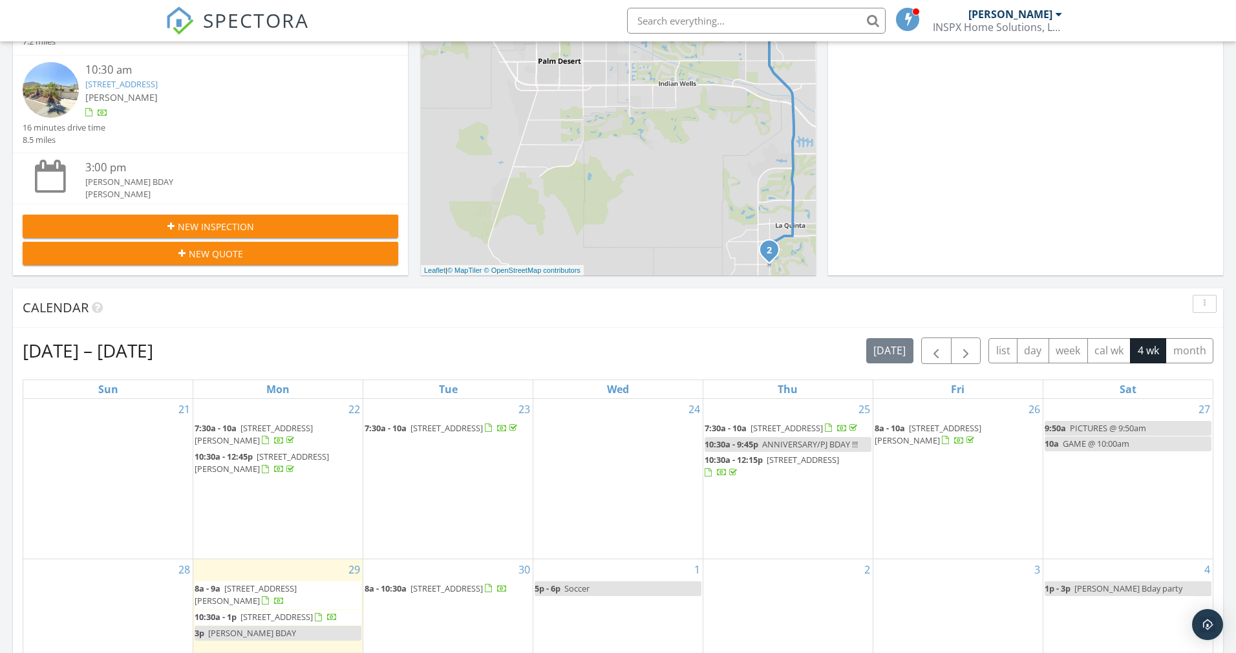
scroll to position [557, 0]
